Goal: Navigation & Orientation: Find specific page/section

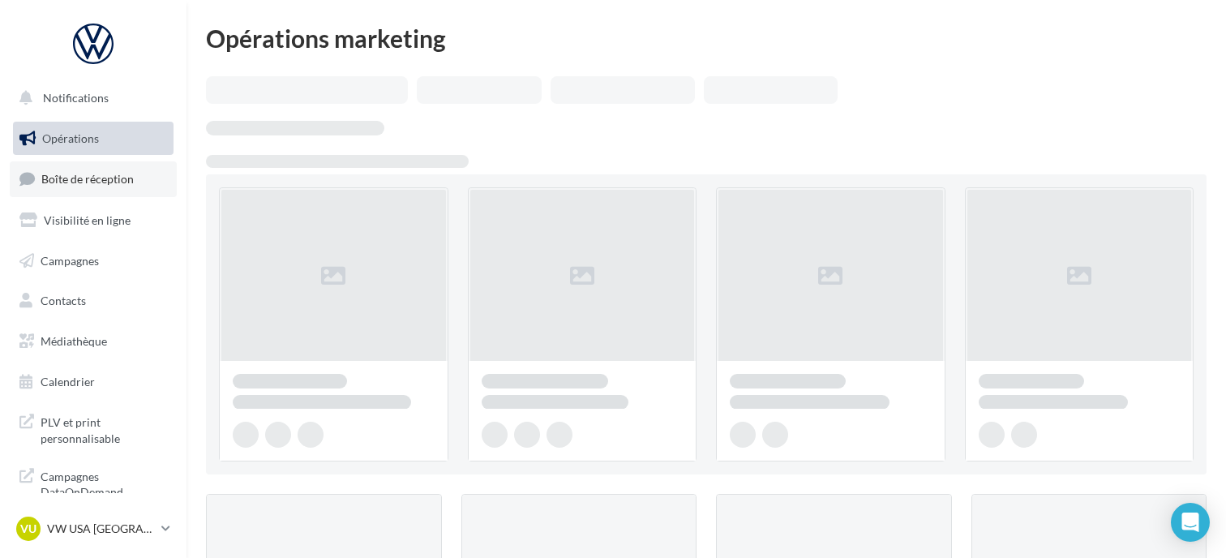
click at [115, 192] on link "Boîte de réception" at bounding box center [93, 178] width 167 height 35
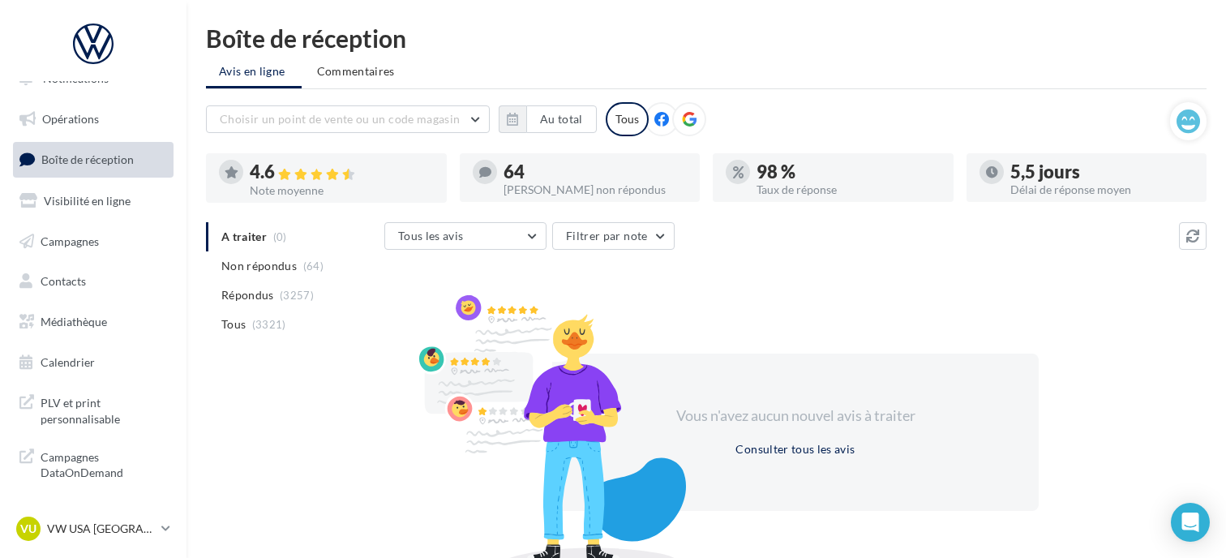
scroll to position [80, 0]
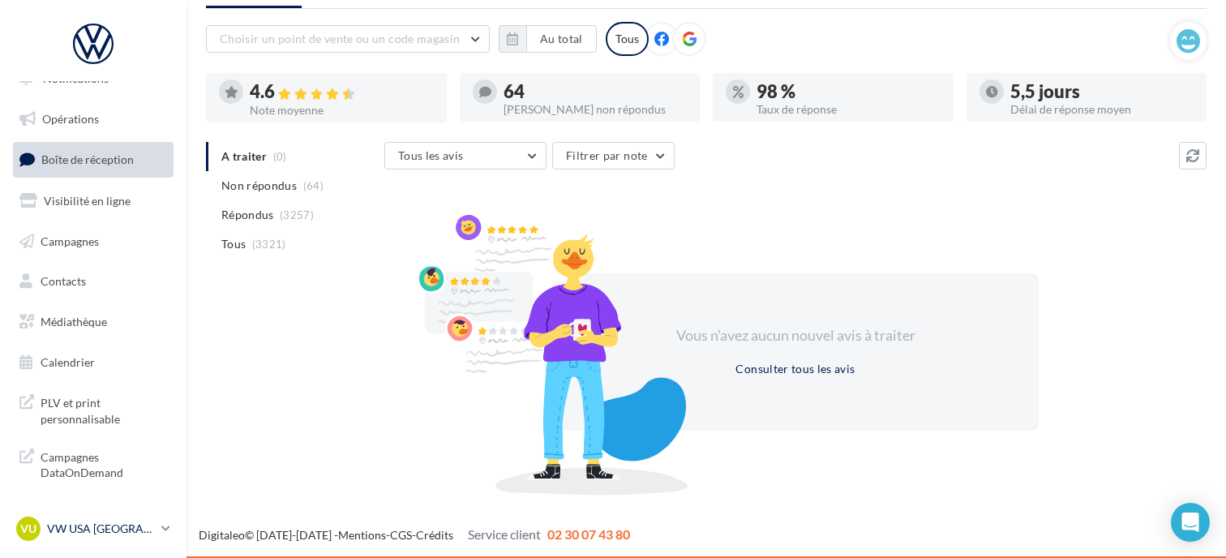
click at [135, 533] on p "VW USA [GEOGRAPHIC_DATA]" at bounding box center [101, 529] width 108 height 16
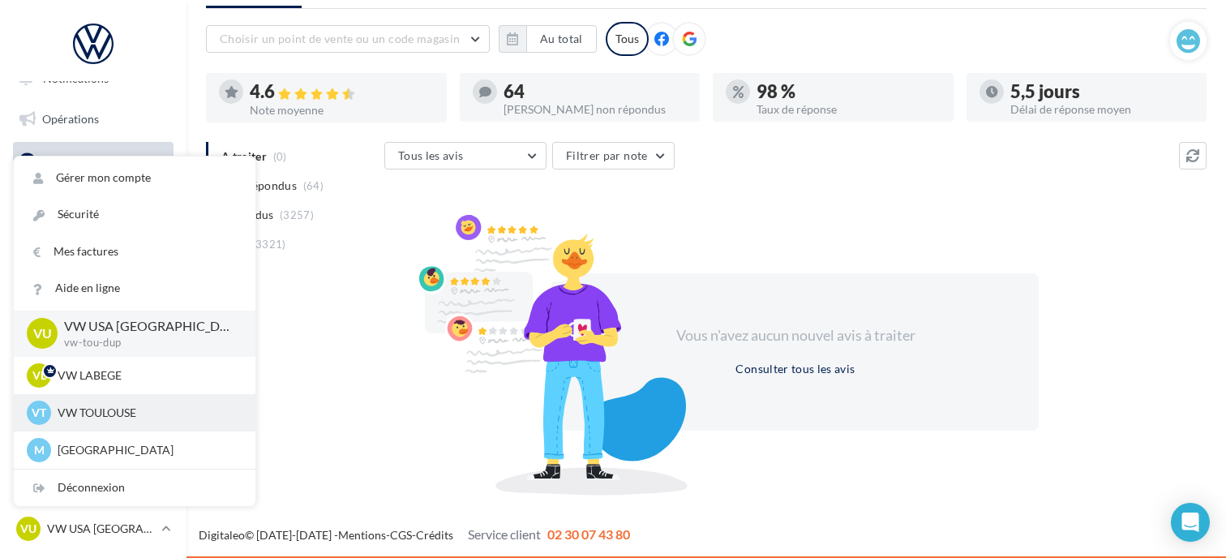
click at [135, 415] on p "VW TOULOUSE" at bounding box center [147, 413] width 178 height 16
